Goal: Task Accomplishment & Management: Use online tool/utility

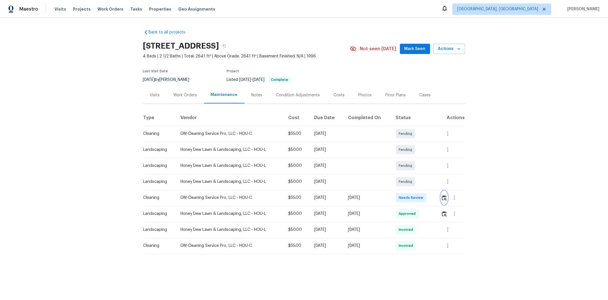
click at [432, 197] on img "button" at bounding box center [444, 197] width 5 height 5
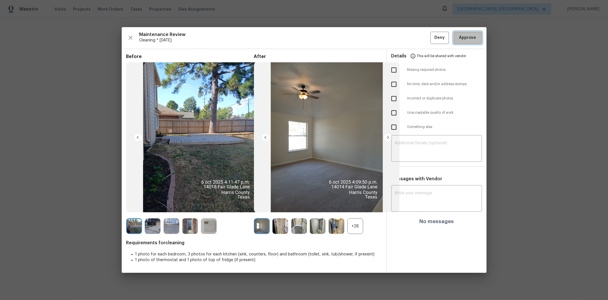
click at [432, 41] on span "Approve" at bounding box center [468, 37] width 17 height 7
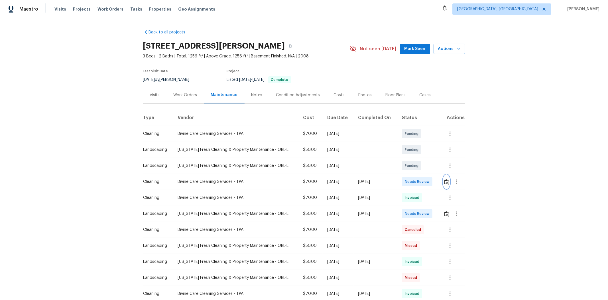
click at [432, 184] on button "button" at bounding box center [447, 182] width 7 height 14
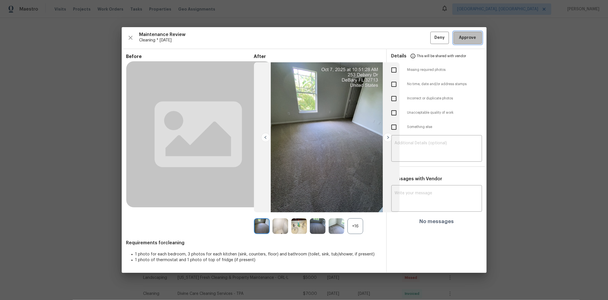
click at [432, 38] on span "Approve" at bounding box center [467, 37] width 19 height 7
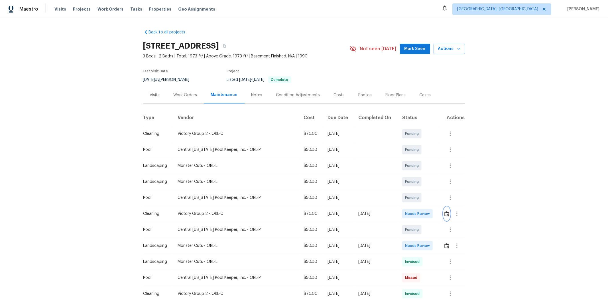
click at [327, 191] on img "button" at bounding box center [447, 213] width 5 height 5
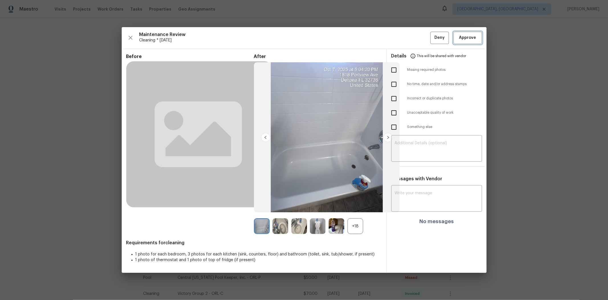
drag, startPoint x: 465, startPoint y: 35, endPoint x: 455, endPoint y: 36, distance: 10.3
click at [327, 35] on span "Approve" at bounding box center [468, 37] width 17 height 7
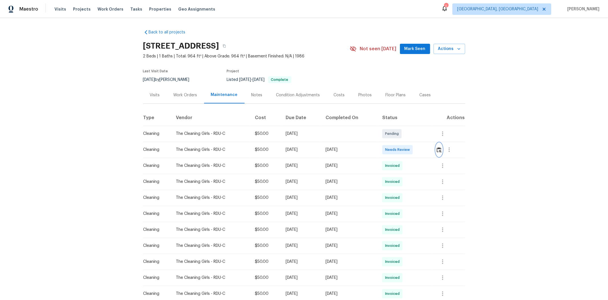
click at [327, 148] on img "button" at bounding box center [439, 149] width 5 height 5
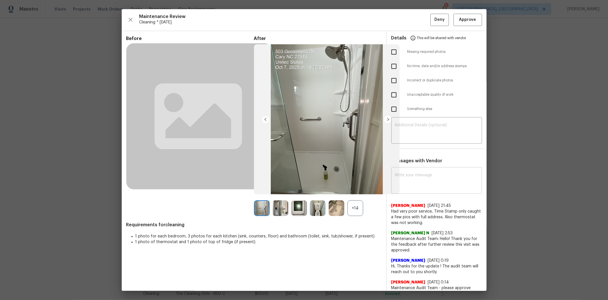
click at [327, 180] on textarea at bounding box center [437, 181] width 84 height 16
paste textarea "Maintenance Audit Team: Hello! After further review, the visit(10/07/2025) has …"
type textarea "Maintenance Audit Team: Hello! After further review, the visit(10/07/2025) has …"
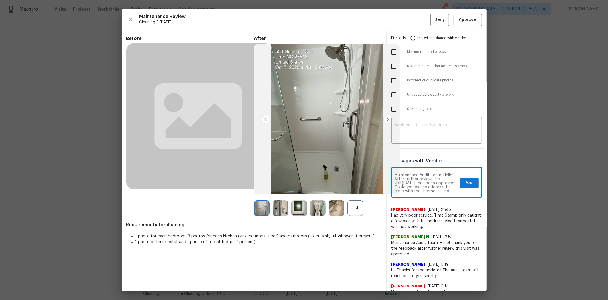
click at [327, 177] on textarea "Maintenance Audit Team: Hello! After further review, the visit(10/07/2025) has …" at bounding box center [426, 183] width 63 height 20
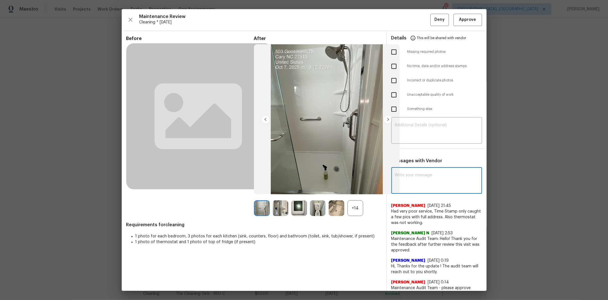
paste textarea "Maintenance Audit Team: Hello! After further review, the visit(10/07/2025) has …"
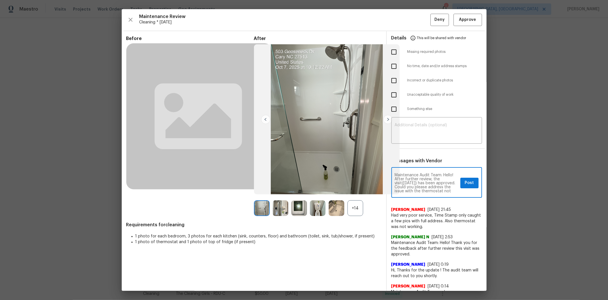
type textarea "Maintenance Audit Team: Hello! After further review, the visit(10/07/2025) has …"
click at [327, 178] on button "Post" at bounding box center [470, 182] width 18 height 11
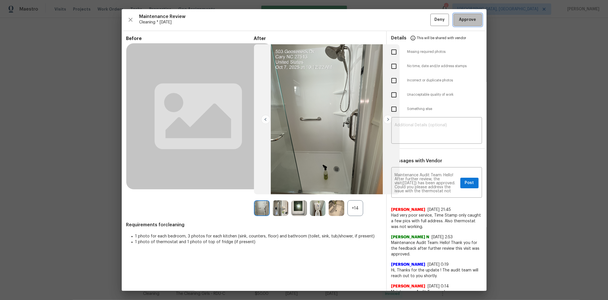
click at [327, 20] on span "Approve" at bounding box center [468, 19] width 17 height 7
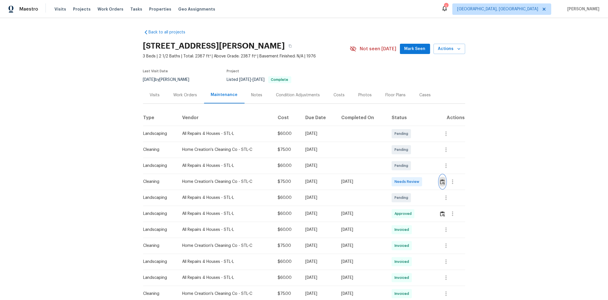
click at [432, 183] on img "button" at bounding box center [442, 181] width 5 height 5
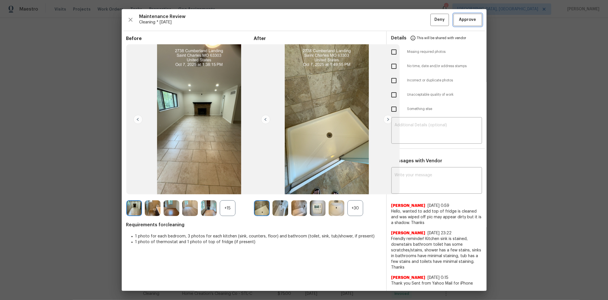
click at [432, 21] on span "Approve" at bounding box center [468, 19] width 17 height 7
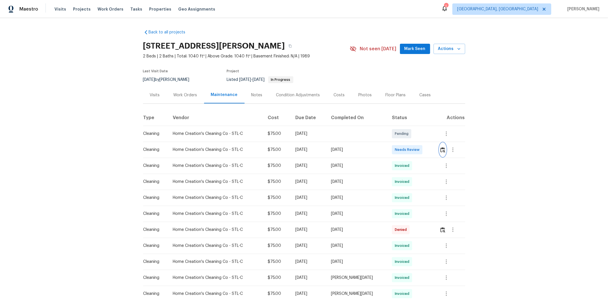
click at [432, 149] on img "button" at bounding box center [443, 149] width 5 height 5
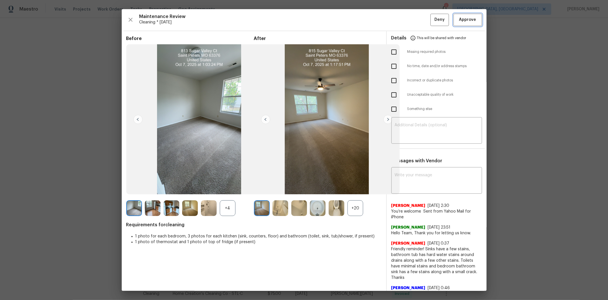
click at [432, 21] on span "Approve" at bounding box center [468, 19] width 17 height 7
